Goal: Transaction & Acquisition: Purchase product/service

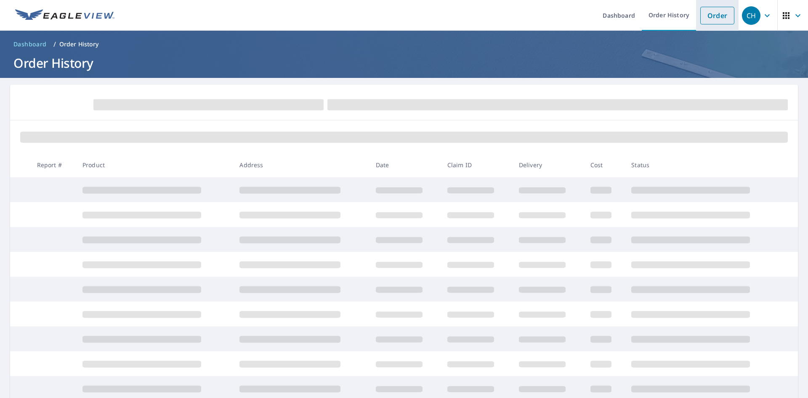
click at [709, 16] on link "Order" at bounding box center [717, 16] width 34 height 18
click at [221, 46] on ol "Dashboard / Order History" at bounding box center [404, 43] width 788 height 13
click at [712, 12] on link "Order" at bounding box center [717, 16] width 34 height 18
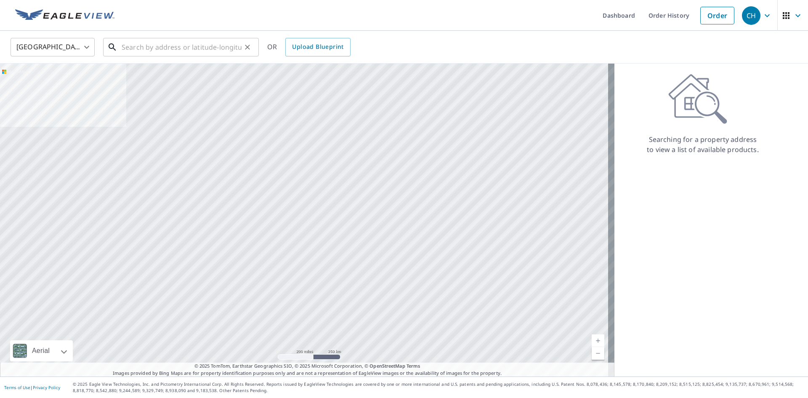
click at [194, 51] on input "text" at bounding box center [182, 47] width 120 height 24
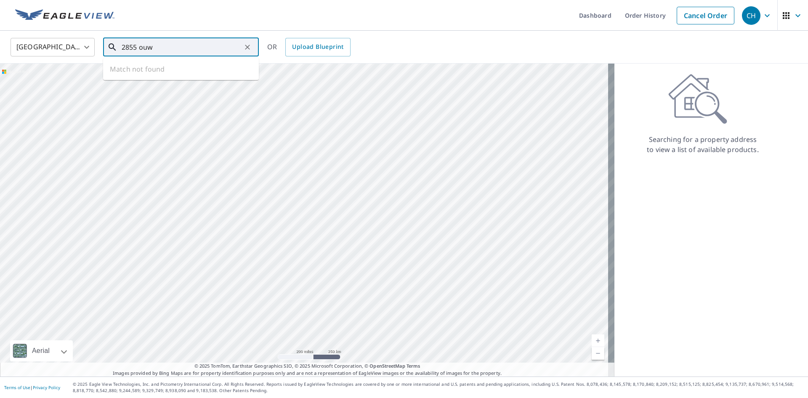
click at [167, 50] on input "2855 ouw" at bounding box center [182, 47] width 120 height 24
type input "2855 ouw"
